Goal: Find specific fact: Find specific page/section

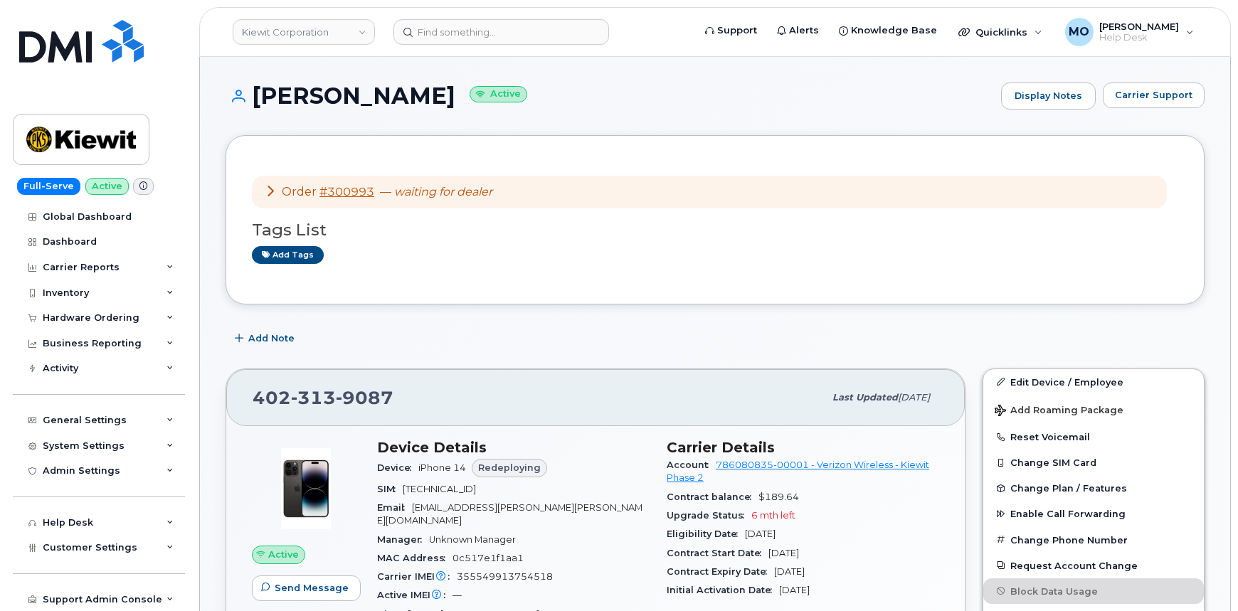
scroll to position [258, 0]
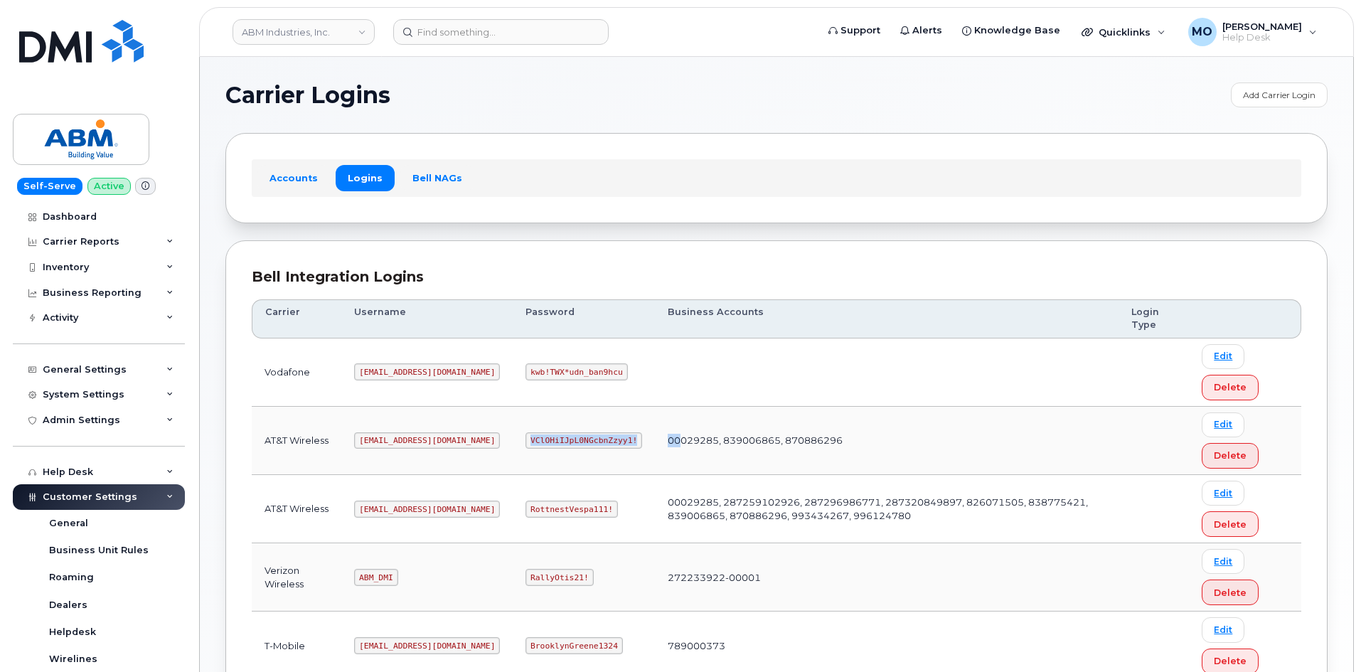
drag, startPoint x: 479, startPoint y: 433, endPoint x: 621, endPoint y: 437, distance: 142.3
click at [621, 437] on tr "AT&T Wireless [EMAIL_ADDRESS][DOMAIN_NAME] VClOHiIJpL0NGcbnZzyy1! 00029285, 839…" at bounding box center [777, 441] width 1050 height 68
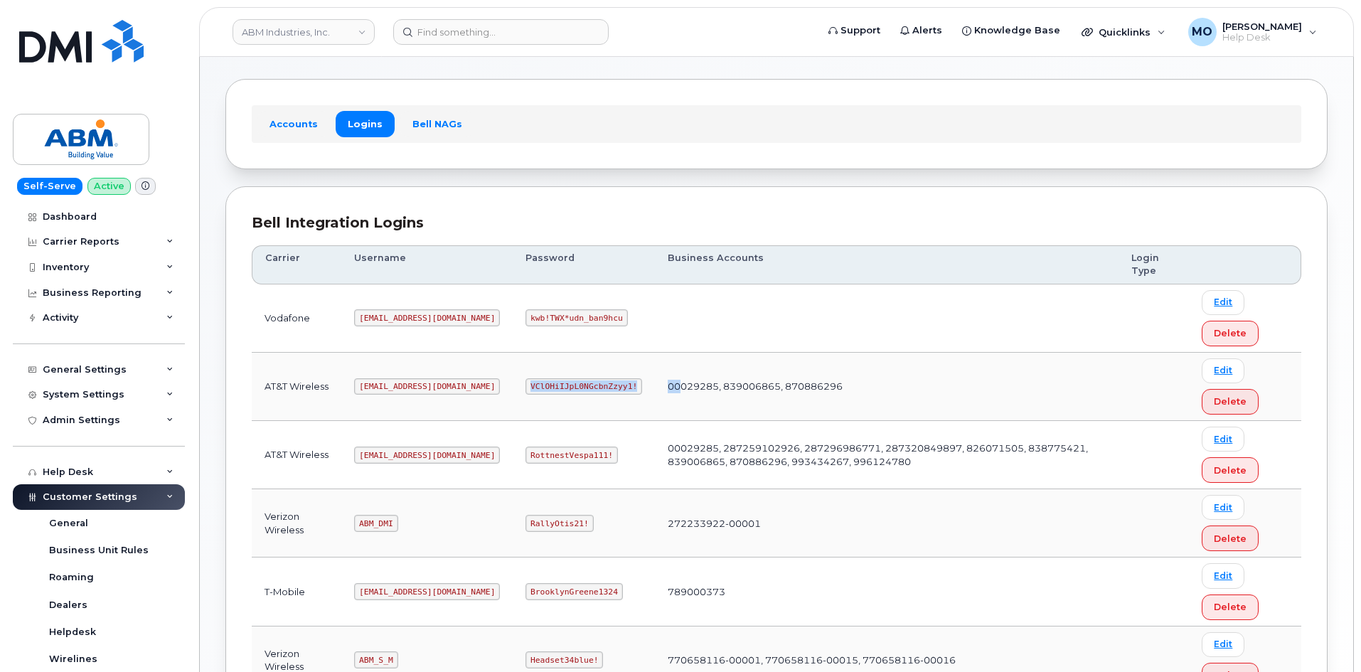
scroll to position [198, 0]
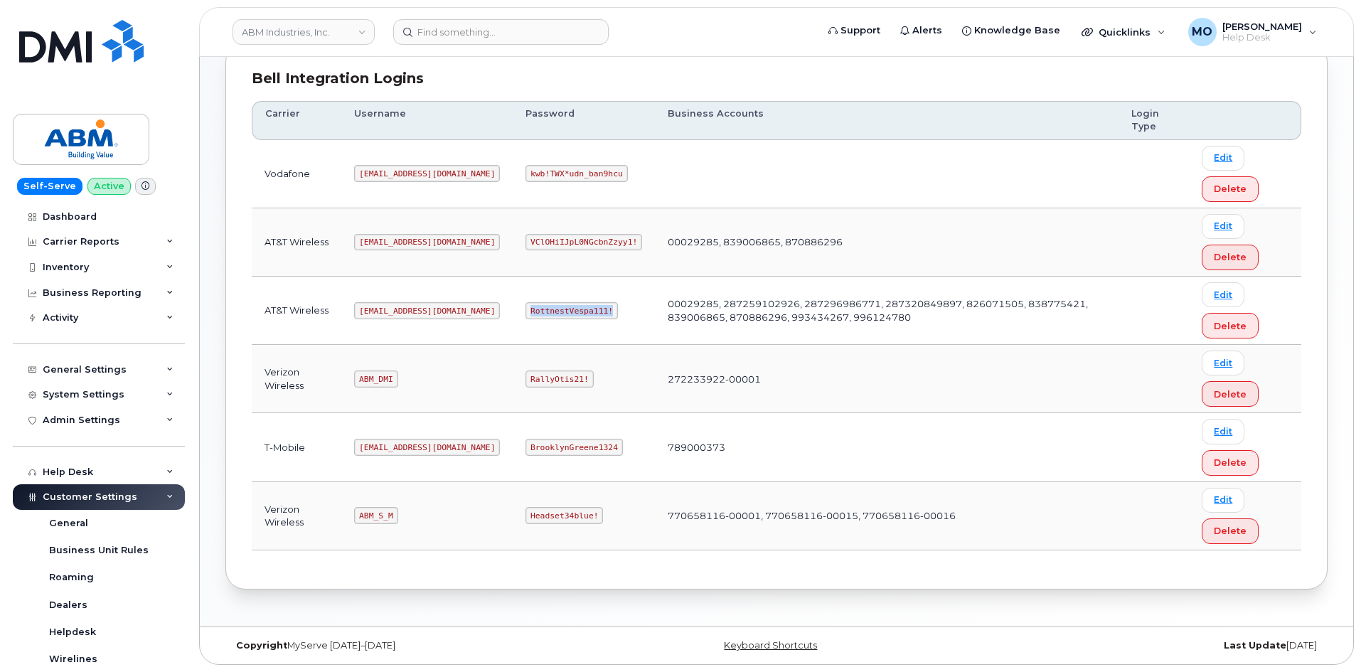
drag, startPoint x: 479, startPoint y: 305, endPoint x: 576, endPoint y: 323, distance: 98.4
click at [576, 323] on td "RottnestVespa111!" at bounding box center [584, 311] width 142 height 68
copy code "RottnestVespa111!"
click at [51, 50] on img at bounding box center [81, 41] width 124 height 43
